Goal: Browse casually: Explore the website without a specific task or goal

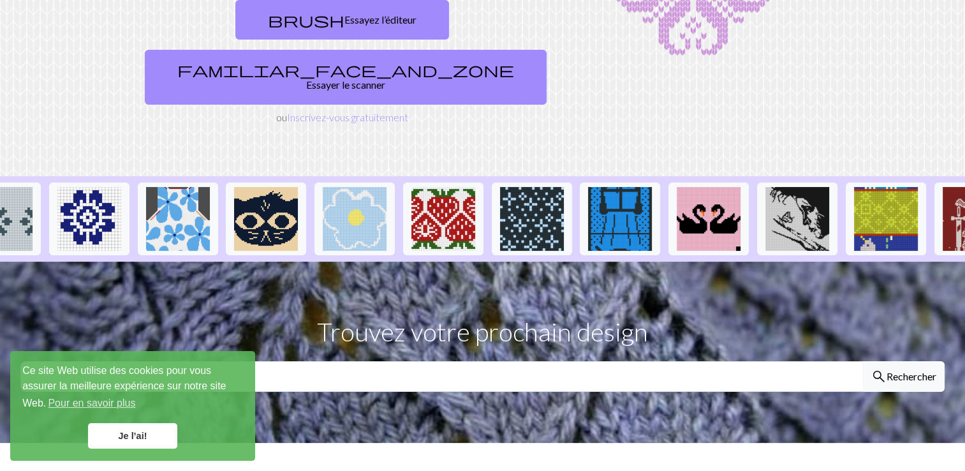
scroll to position [0, 1021]
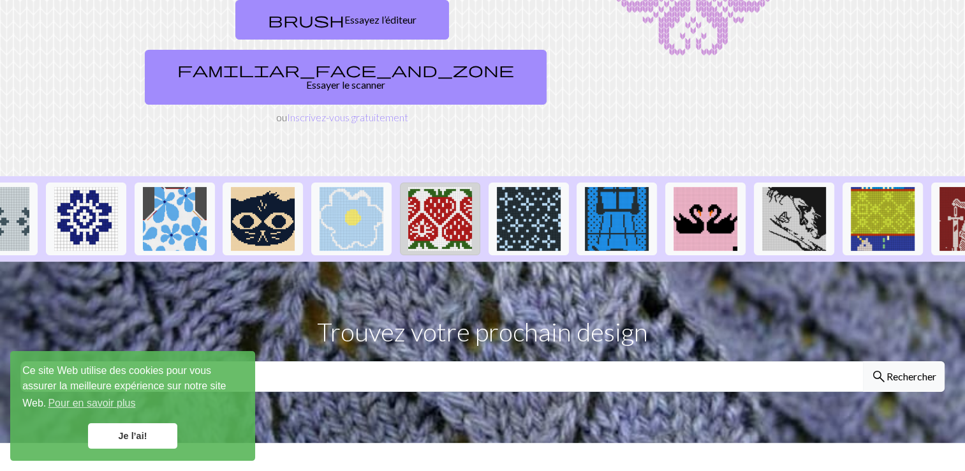
click at [435, 187] on img at bounding box center [440, 219] width 64 height 64
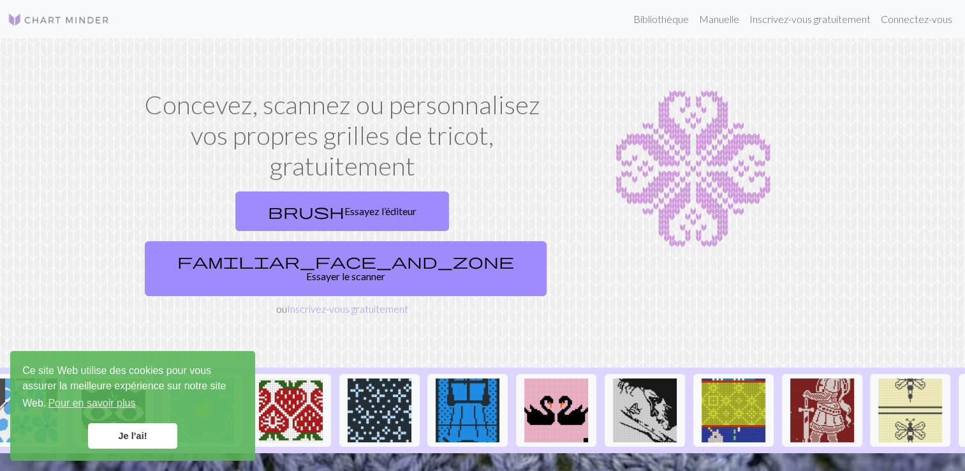
scroll to position [0, 1242]
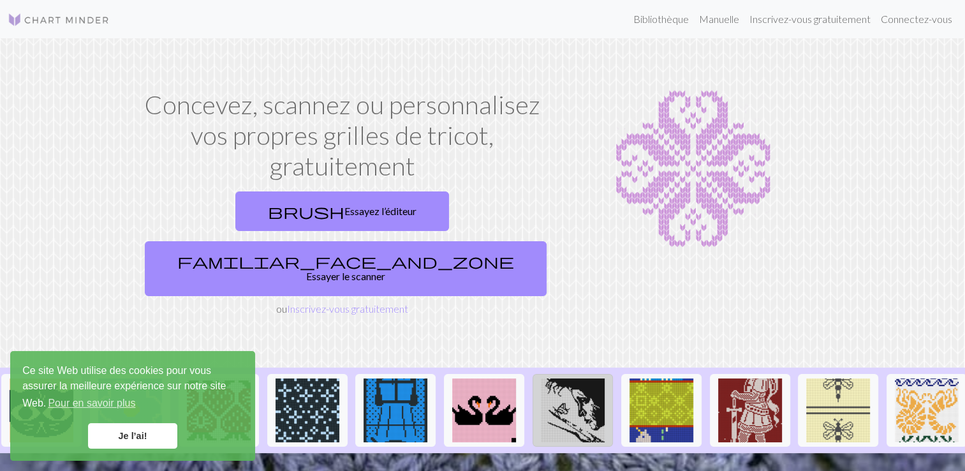
click at [552, 378] on img at bounding box center [573, 410] width 64 height 64
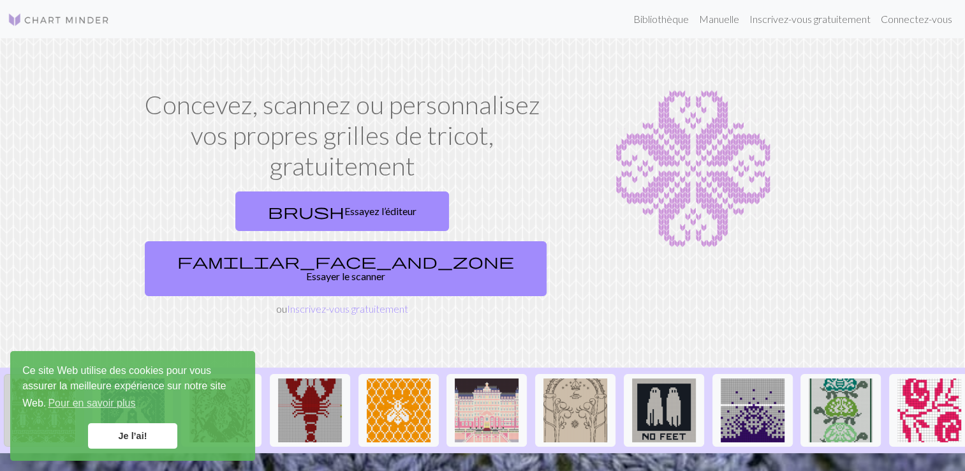
click at [59, 378] on img at bounding box center [44, 410] width 64 height 64
click at [561, 378] on img at bounding box center [576, 410] width 64 height 64
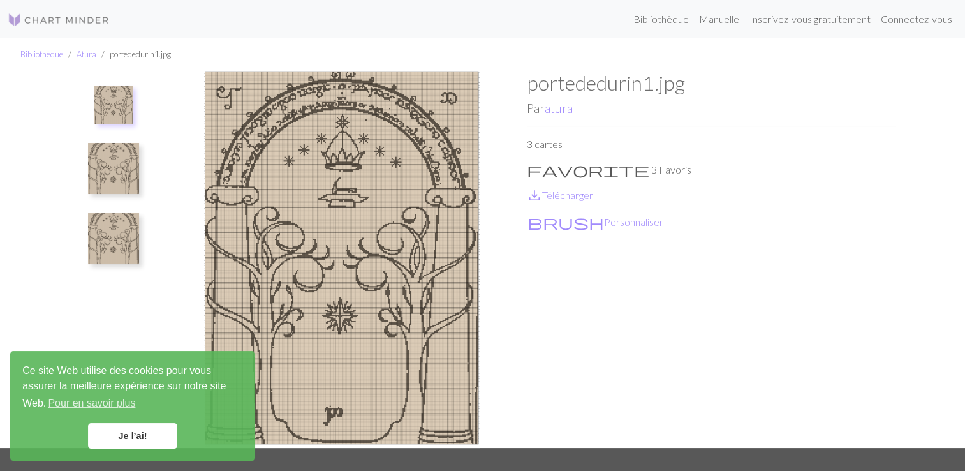
click at [114, 99] on img at bounding box center [113, 104] width 38 height 38
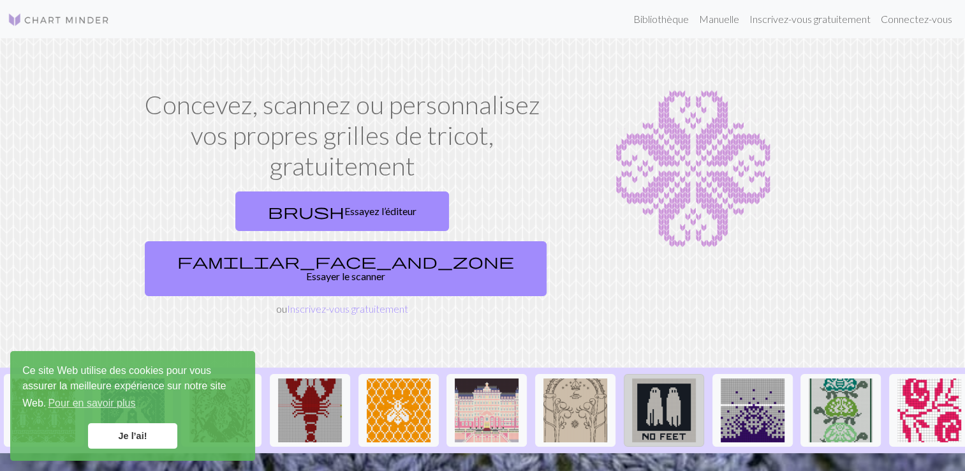
click at [665, 378] on img at bounding box center [664, 410] width 64 height 64
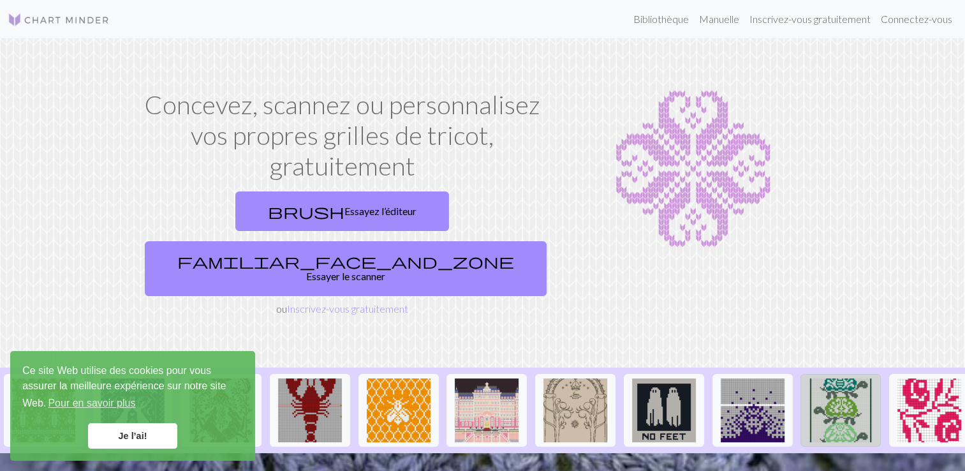
click at [838, 378] on img at bounding box center [841, 410] width 64 height 64
